Goal: Task Accomplishment & Management: Manage account settings

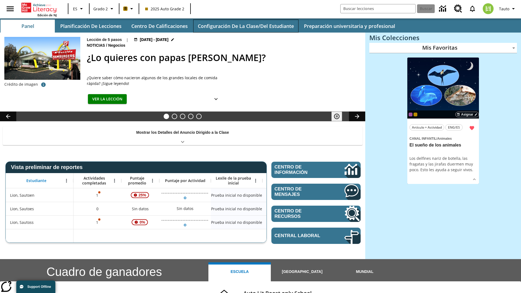
click at [245, 26] on button "Configuración de la clase/del estudiante" at bounding box center [245, 26] width 105 height 13
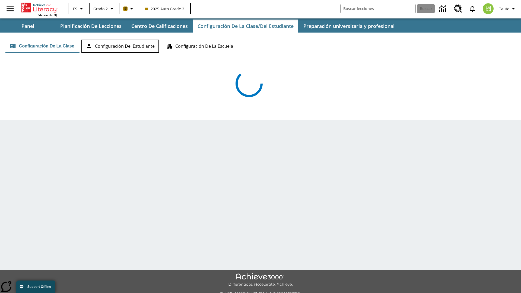
click at [121, 46] on button "Configuración del estudiante" at bounding box center [120, 46] width 78 height 13
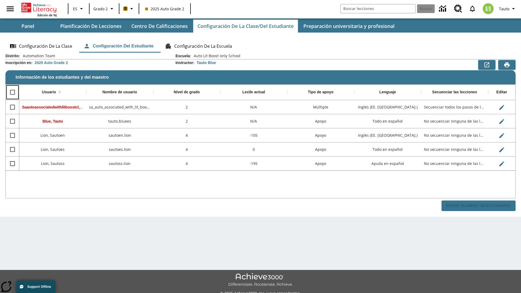
click at [12, 92] on input "Select all rows" at bounding box center [12, 91] width 11 height 11
checkbox input "true"
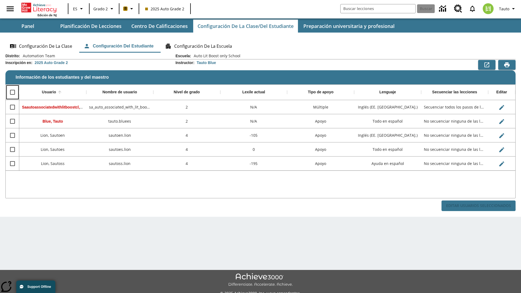
checkbox input "true"
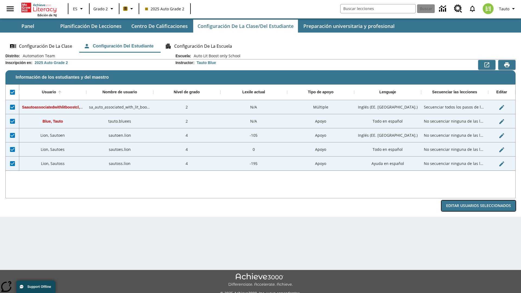
click at [478, 206] on button "Editar Usuarios Seleccionados" at bounding box center [478, 205] width 74 height 11
